Goal: Transaction & Acquisition: Purchase product/service

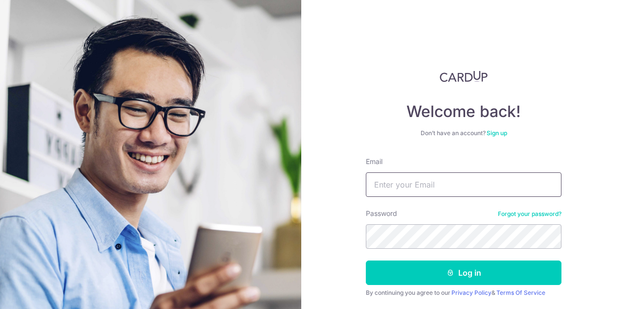
type input "mike_tasrif@yahoo.com"
click at [366, 260] on button "Log in" at bounding box center [464, 272] width 196 height 24
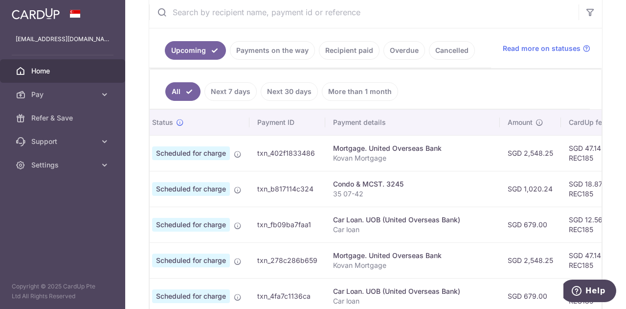
scroll to position [0, 24]
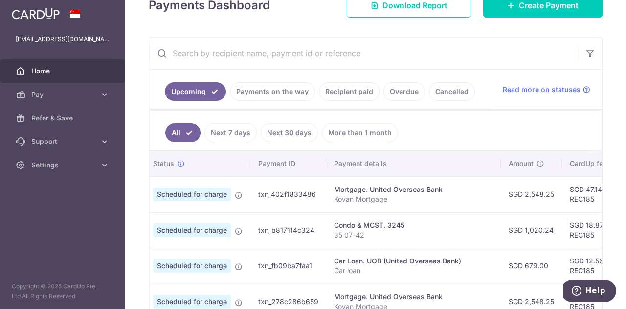
click at [290, 87] on link "Payments on the way" at bounding box center [272, 91] width 85 height 19
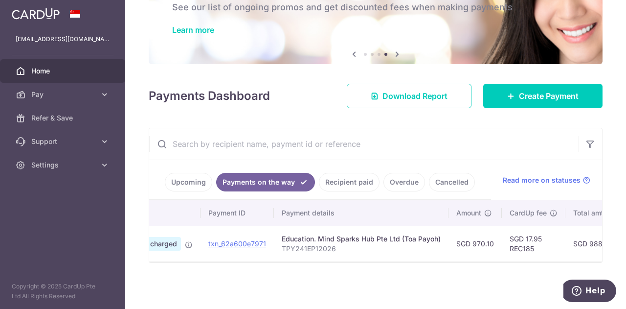
scroll to position [0, 0]
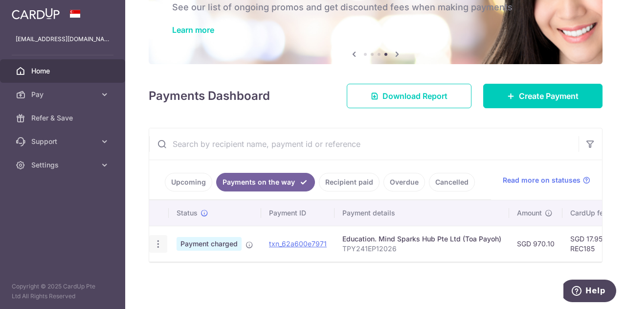
click at [160, 240] on icon "button" at bounding box center [158, 244] width 10 height 10
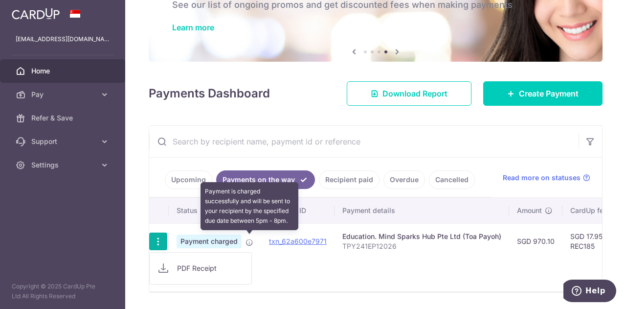
click at [247, 238] on icon at bounding box center [250, 242] width 8 height 8
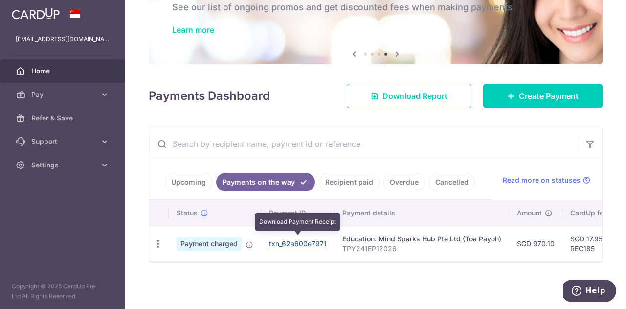
click at [276, 239] on link "txn_62a600e7971" at bounding box center [298, 243] width 58 height 8
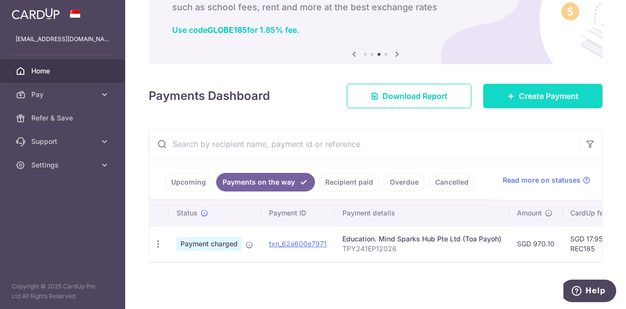
click at [509, 84] on link "Create Payment" at bounding box center [542, 96] width 119 height 24
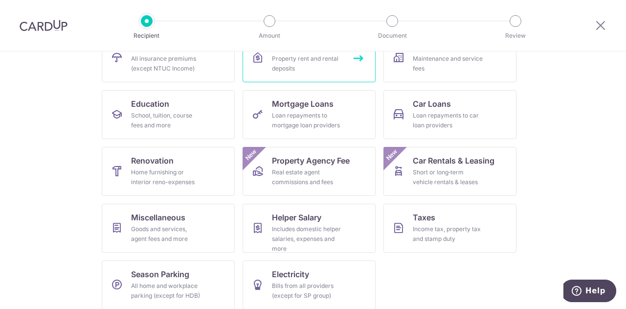
scroll to position [121, 0]
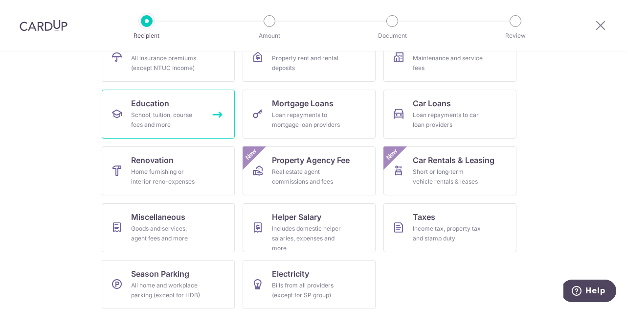
click at [150, 106] on span "Education" at bounding box center [150, 103] width 38 height 12
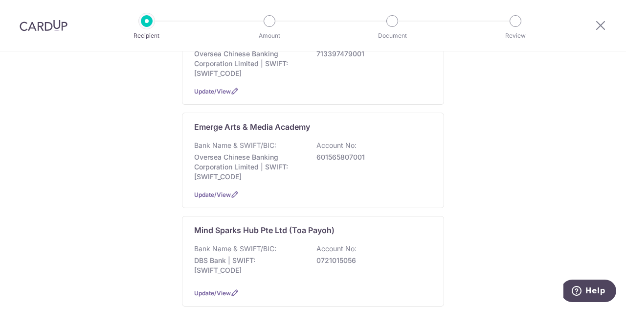
scroll to position [147, 0]
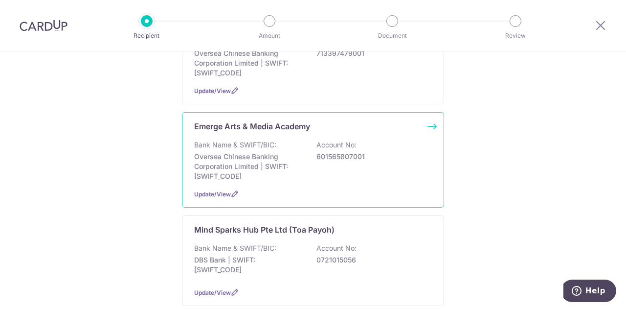
click at [243, 147] on p "Bank Name & SWIFT/BIC:" at bounding box center [235, 145] width 82 height 10
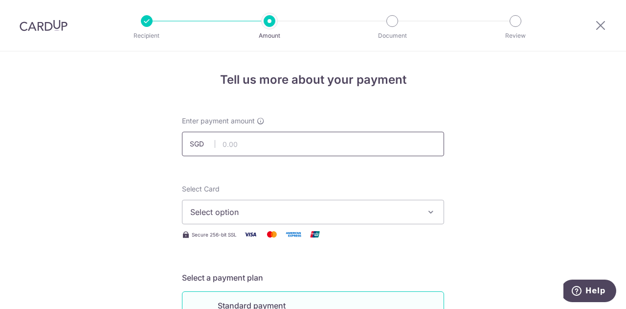
drag, startPoint x: 0, startPoint y: 0, endPoint x: 243, endPoint y: 147, distance: 284.2
click at [243, 147] on input "text" at bounding box center [313, 144] width 262 height 24
type input "2,808.00"
click at [227, 216] on span "Select option" at bounding box center [304, 212] width 228 height 12
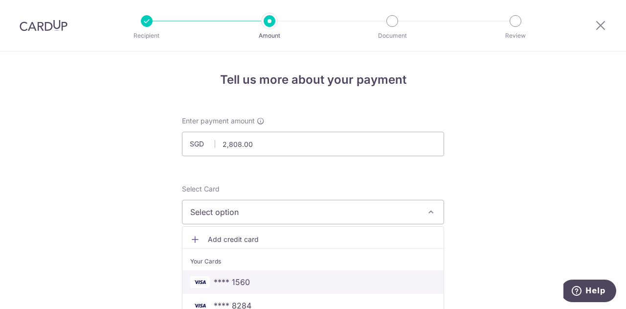
click at [244, 278] on span "**** 1560" at bounding box center [232, 282] width 36 height 12
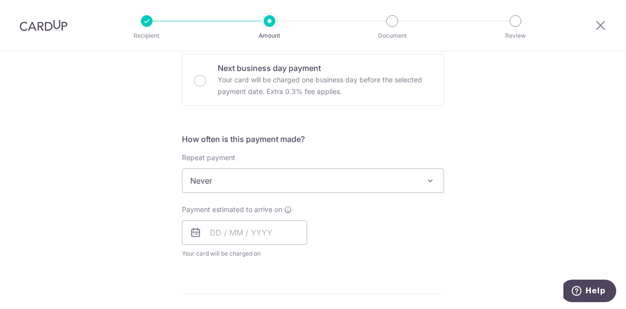
scroll to position [297, 0]
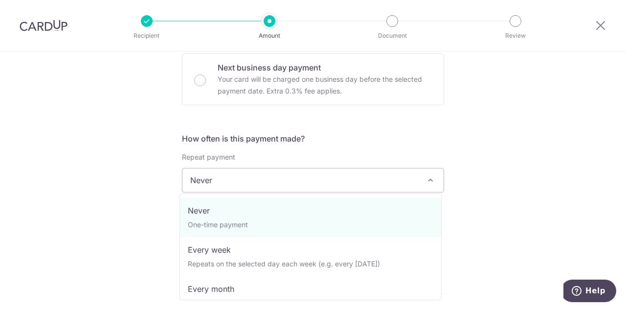
click at [209, 176] on span "Never" at bounding box center [312, 179] width 261 height 23
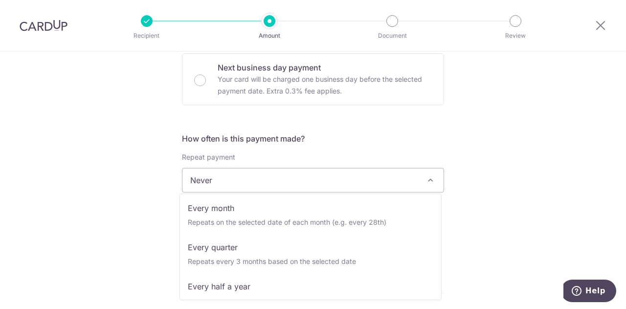
scroll to position [98, 0]
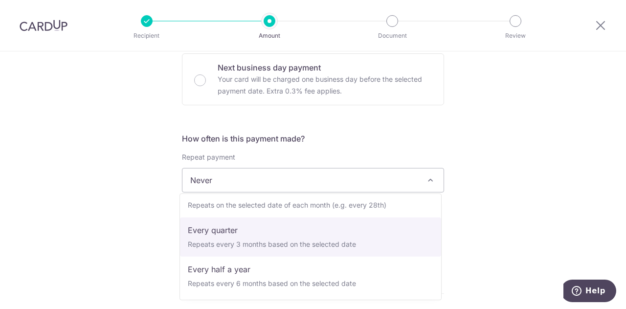
select select "4"
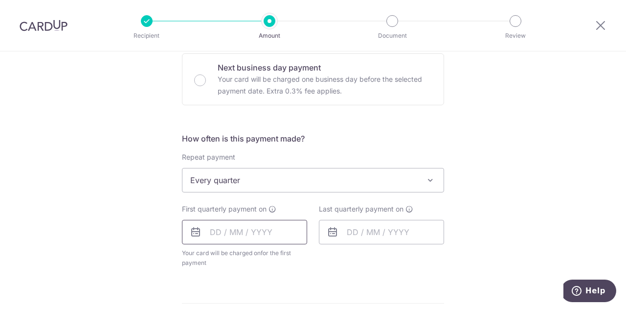
click at [227, 235] on input "text" at bounding box center [244, 232] width 125 height 24
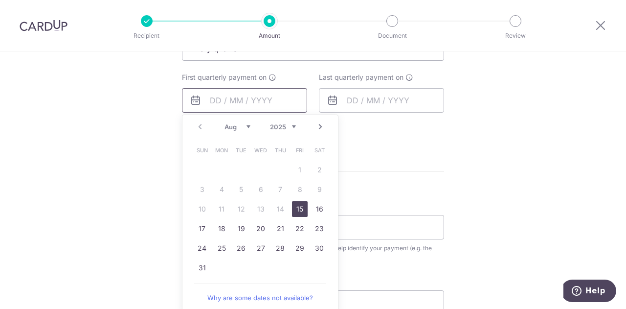
scroll to position [429, 0]
click at [298, 205] on link "15" at bounding box center [300, 209] width 16 height 16
type input "15/08/2025"
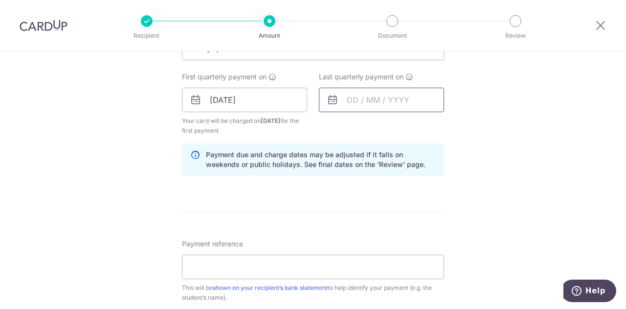
click at [352, 100] on input "text" at bounding box center [381, 100] width 125 height 24
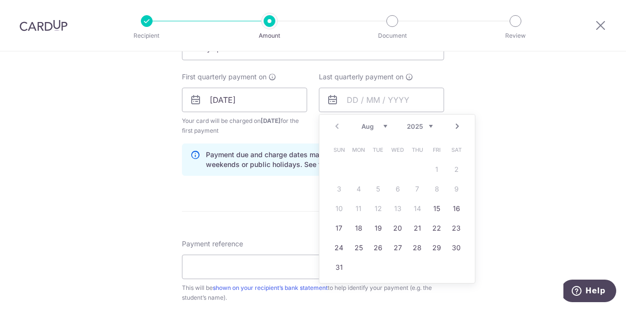
click at [456, 129] on link "Next" at bounding box center [457, 126] width 12 height 12
click at [377, 189] on link "4" at bounding box center [378, 189] width 16 height 16
type input "04/11/2025"
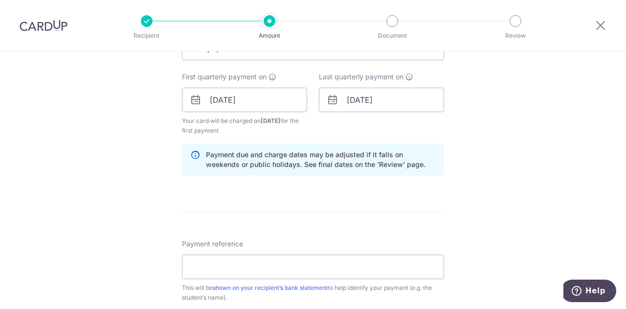
click at [330, 192] on form "Enter payment amount SGD 2,808.00 2808.00 Select Card **** 1560 Add credit card…" at bounding box center [313, 98] width 262 height 824
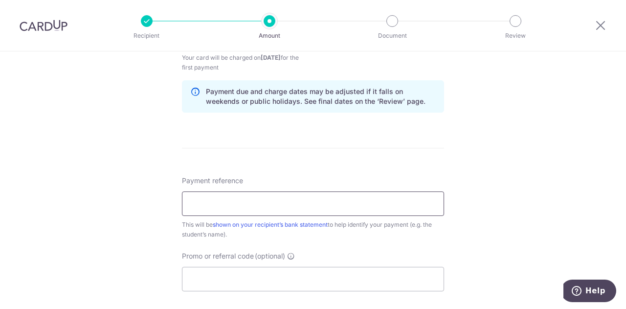
scroll to position [494, 0]
click at [225, 196] on input "Payment reference" at bounding box center [313, 202] width 262 height 24
click at [221, 204] on input "INV-2572 Y25_T2" at bounding box center [313, 202] width 262 height 24
click at [262, 203] on input "INV-2902 Y25_T2" at bounding box center [313, 202] width 262 height 24
type input "INV-2902 Y25_C3"
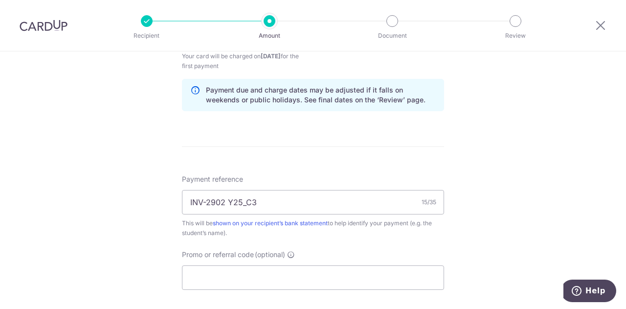
click at [276, 165] on form "Enter payment amount SGD 2,808.00 2808.00 Select Card **** 1560 Add credit card…" at bounding box center [313, 34] width 262 height 824
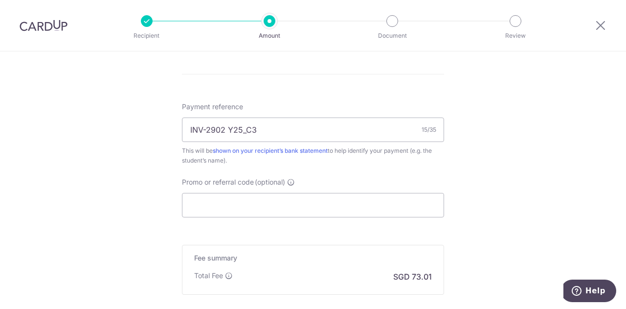
scroll to position [566, 0]
click at [246, 206] on input "Promo or referral code (optional)" at bounding box center [313, 205] width 262 height 24
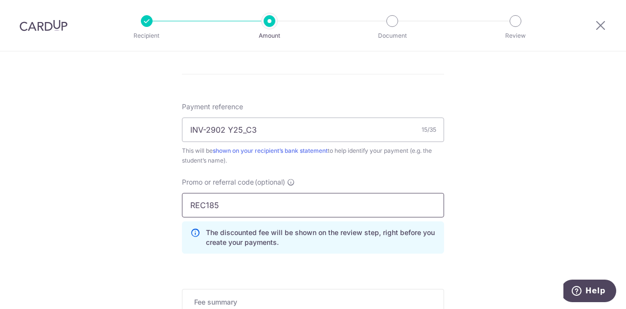
type input "REC185"
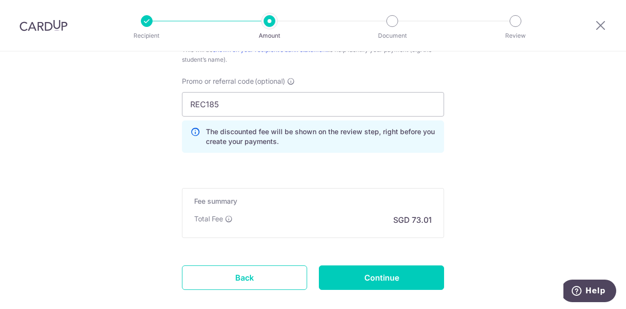
scroll to position [670, 0]
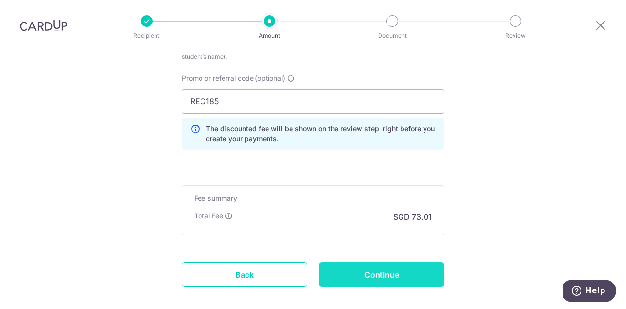
click at [346, 269] on input "Continue" at bounding box center [381, 274] width 125 height 24
type input "Create Schedule"
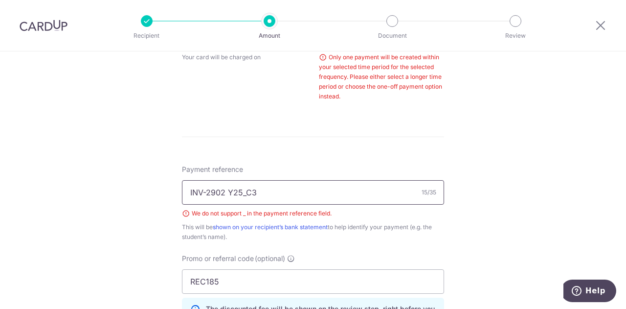
click at [245, 189] on input "INV-2902 Y25_C3" at bounding box center [313, 192] width 262 height 24
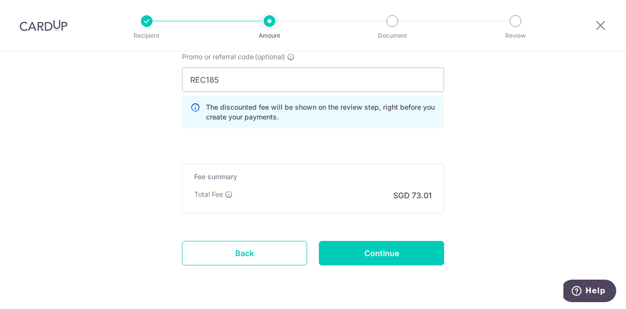
scroll to position [722, 0]
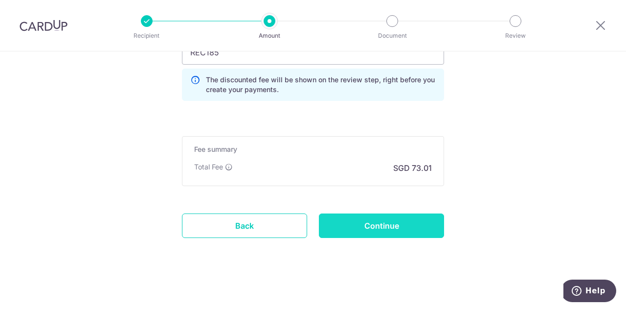
type input "INV-2902 Y25C3"
click at [350, 222] on input "Continue" at bounding box center [381, 225] width 125 height 24
type input "Create Schedule"
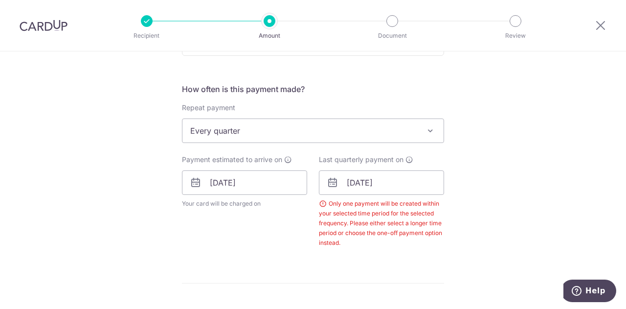
scroll to position [346, 0]
click at [397, 179] on input "[DATE]" at bounding box center [381, 183] width 125 height 24
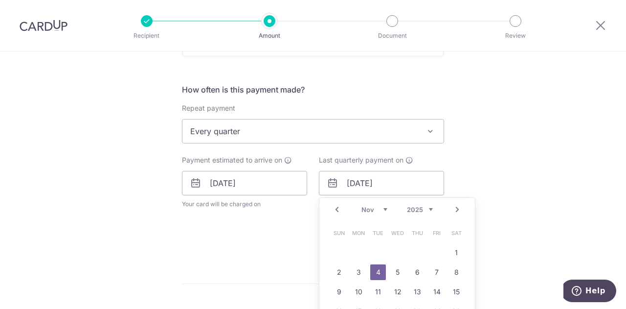
click at [381, 208] on select "Aug Sep Oct Nov Dec" at bounding box center [374, 209] width 26 height 8
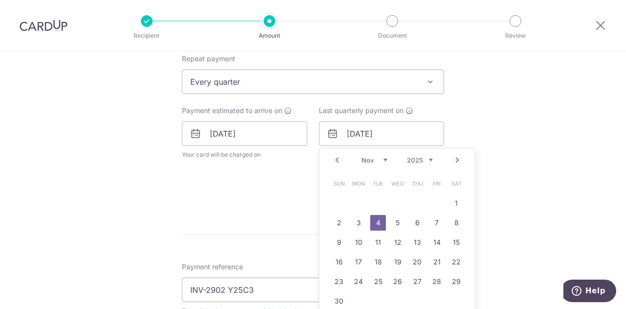
scroll to position [396, 0]
click at [431, 278] on link "28" at bounding box center [437, 281] width 16 height 16
type input "28/11/2025"
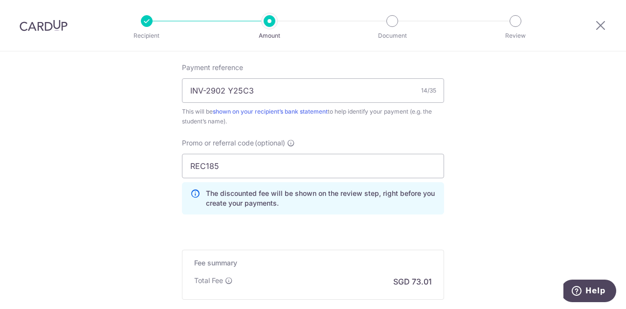
scroll to position [748, 0]
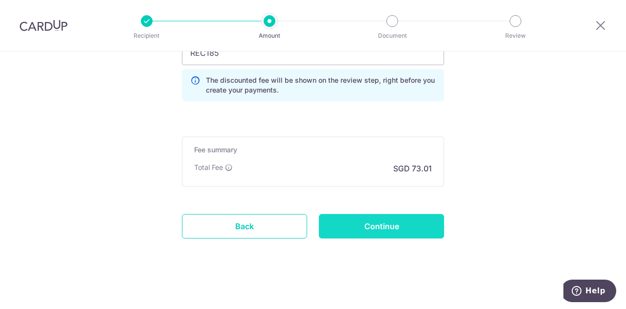
click at [355, 220] on input "Continue" at bounding box center [381, 226] width 125 height 24
type input "Create Schedule"
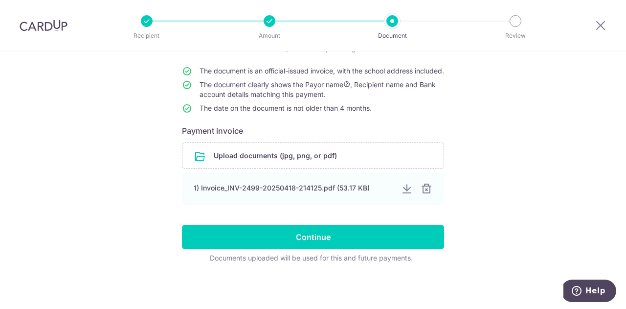
scroll to position [85, 0]
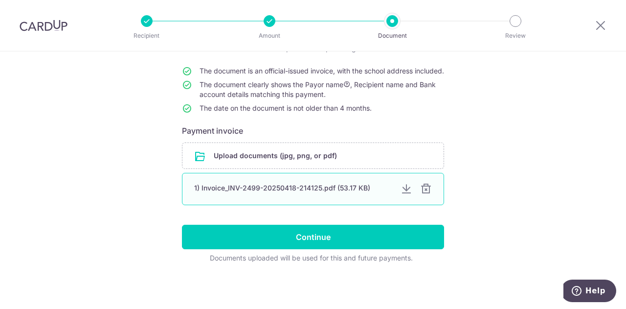
click at [404, 195] on div at bounding box center [407, 189] width 12 height 12
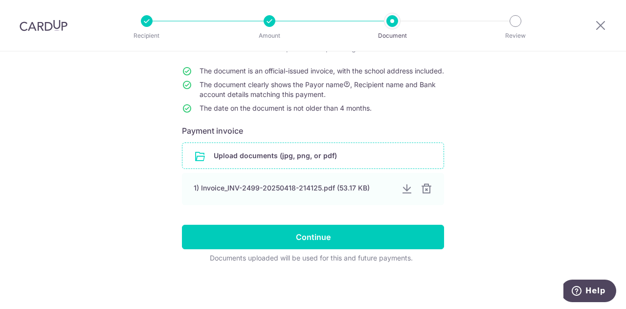
click at [422, 193] on div at bounding box center [427, 189] width 12 height 12
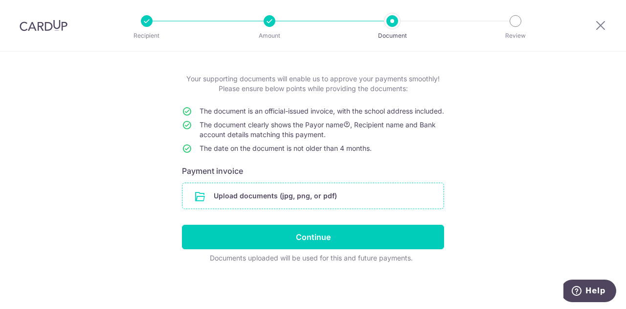
scroll to position [51, 0]
click at [314, 196] on input "file" at bounding box center [312, 195] width 261 height 25
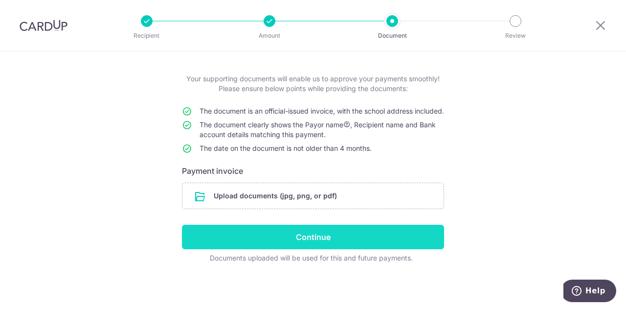
click at [321, 237] on input "Continue" at bounding box center [313, 237] width 262 height 24
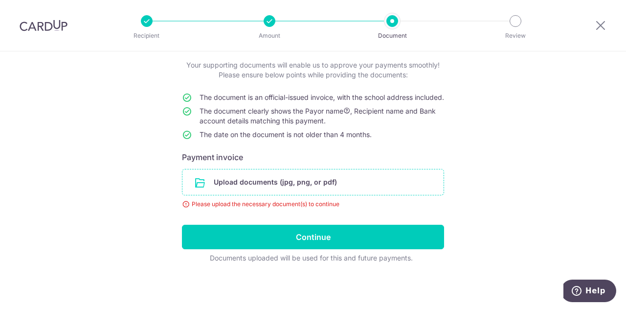
scroll to position [65, 0]
click at [287, 179] on input "file" at bounding box center [312, 181] width 261 height 25
click at [601, 30] on icon at bounding box center [601, 25] width 12 height 12
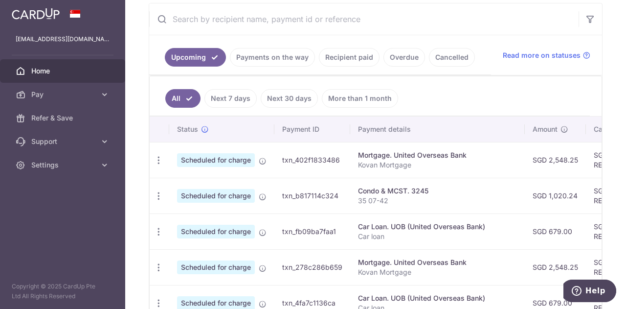
scroll to position [176, 0]
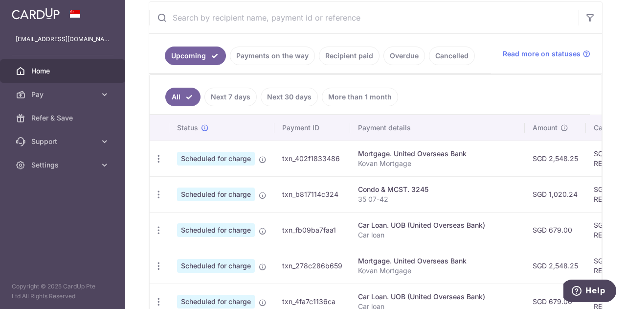
click at [44, 69] on span "Home" at bounding box center [63, 71] width 65 height 10
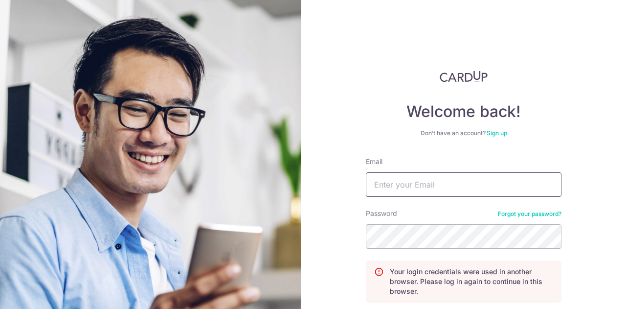
click at [430, 184] on input "Email" at bounding box center [464, 184] width 196 height 24
type input "[EMAIL_ADDRESS][DOMAIN_NAME]"
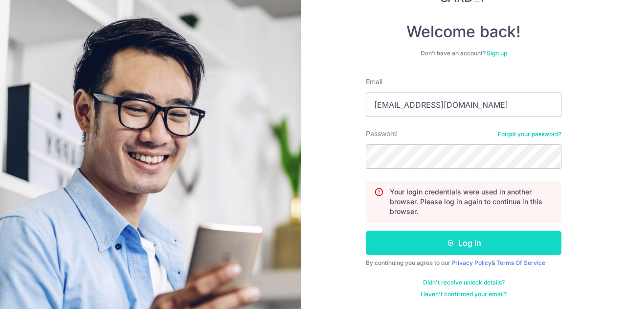
click at [432, 239] on button "Log in" at bounding box center [464, 242] width 196 height 24
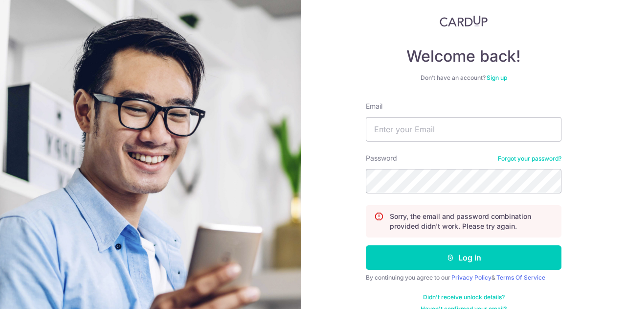
scroll to position [56, 0]
click at [425, 122] on input "Email" at bounding box center [464, 128] width 196 height 24
type input "[EMAIL_ADDRESS][DOMAIN_NAME]"
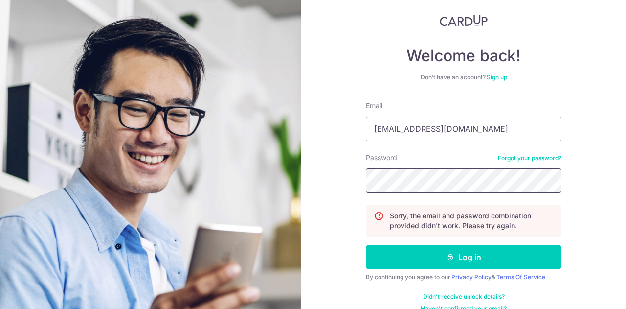
click at [366, 245] on button "Log in" at bounding box center [464, 257] width 196 height 24
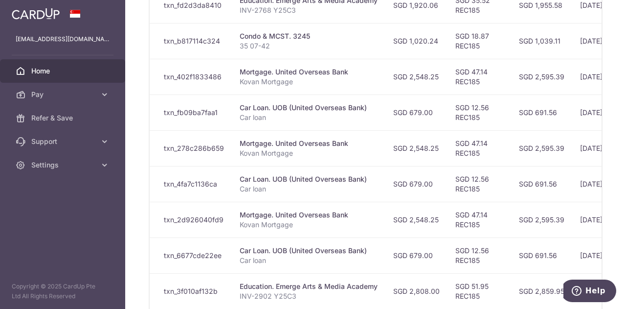
scroll to position [448, 0]
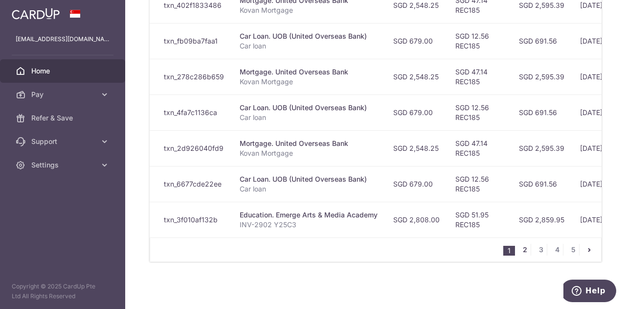
click at [521, 250] on link "2" at bounding box center [525, 250] width 12 height 12
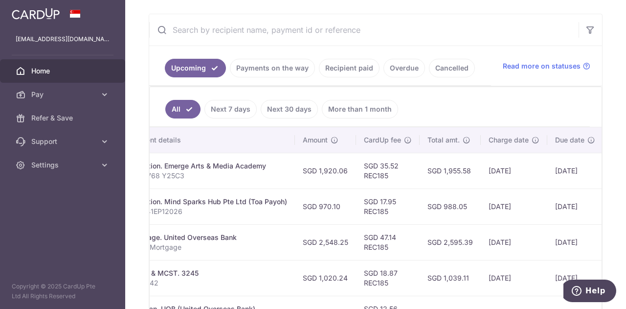
scroll to position [0, 0]
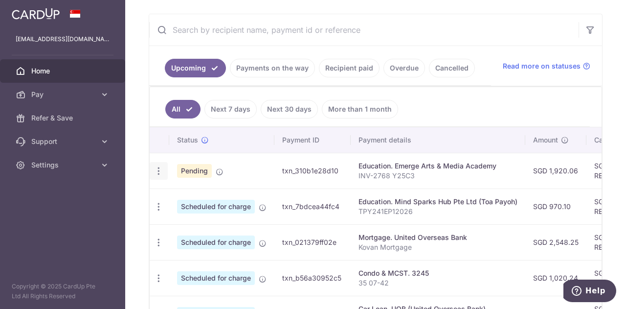
click at [157, 166] on icon "button" at bounding box center [159, 171] width 10 height 10
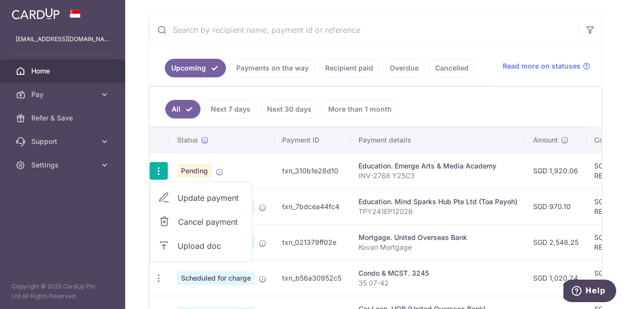
click at [192, 216] on span "Cancel payment" at bounding box center [211, 222] width 66 height 12
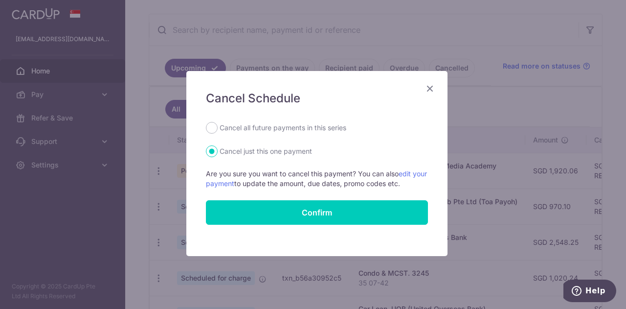
click at [254, 125] on label "Cancel all future payments in this series" at bounding box center [283, 128] width 127 height 12
click at [218, 125] on input "Cancel all future payments in this series" at bounding box center [212, 128] width 12 height 12
radio input "true"
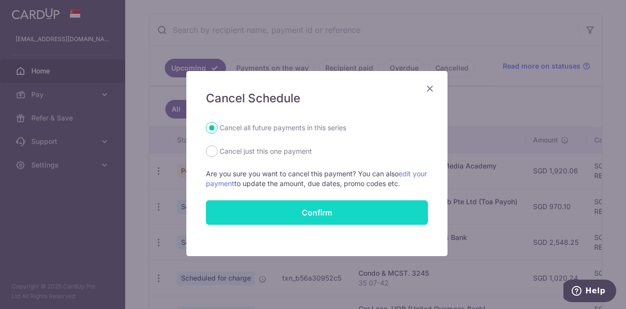
click at [263, 206] on input "Confirm" at bounding box center [317, 212] width 222 height 24
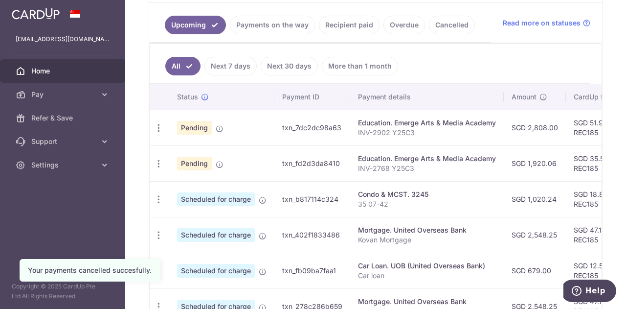
scroll to position [448, 0]
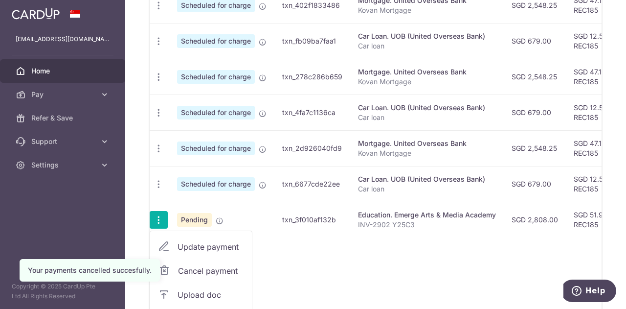
click at [188, 268] on span "Cancel payment" at bounding box center [211, 271] width 66 height 12
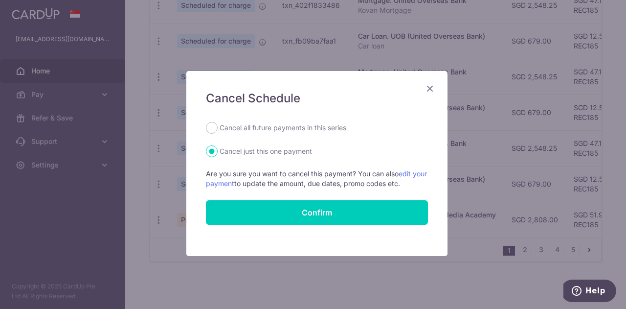
click at [227, 126] on label "Cancel all future payments in this series" at bounding box center [283, 128] width 127 height 12
click at [218, 126] on input "Cancel all future payments in this series" at bounding box center [212, 128] width 12 height 12
radio input "true"
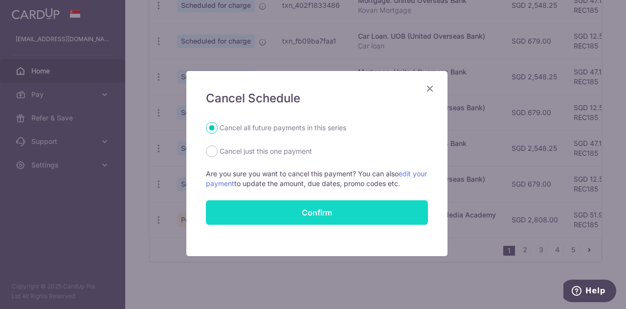
click at [247, 211] on input "Confirm" at bounding box center [317, 212] width 222 height 24
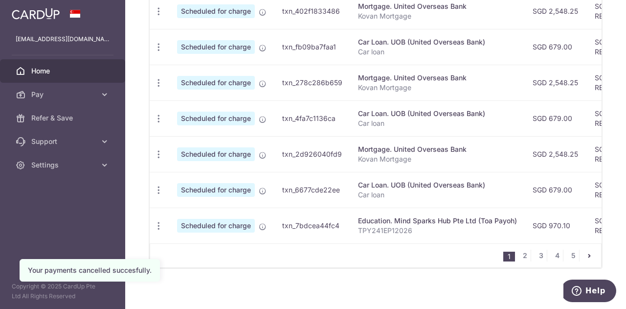
scroll to position [448, 0]
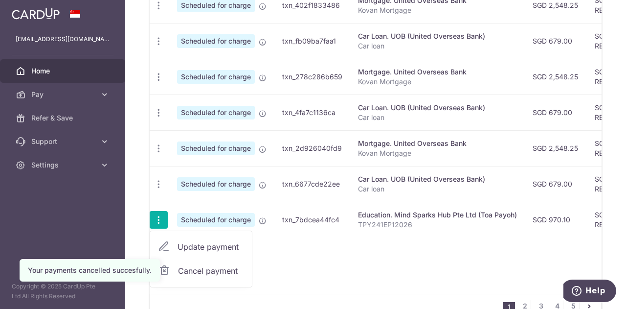
click at [203, 265] on span "Cancel payment" at bounding box center [211, 271] width 66 height 12
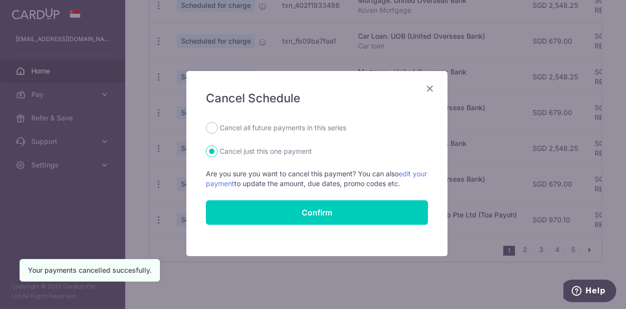
click at [240, 128] on label "Cancel all future payments in this series" at bounding box center [283, 128] width 127 height 12
click at [218, 128] on input "Cancel all future payments in this series" at bounding box center [212, 128] width 12 height 12
radio input "true"
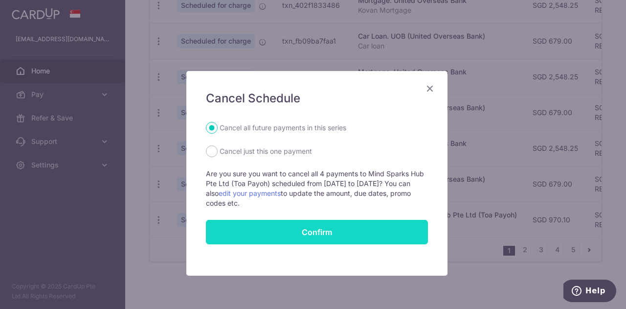
click at [249, 223] on input "Confirm" at bounding box center [317, 232] width 222 height 24
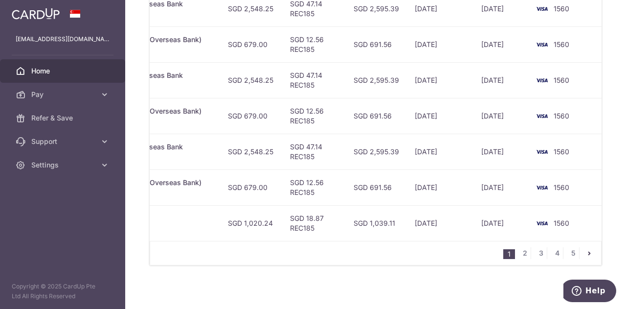
scroll to position [448, 0]
